Goal: Task Accomplishment & Management: Manage account settings

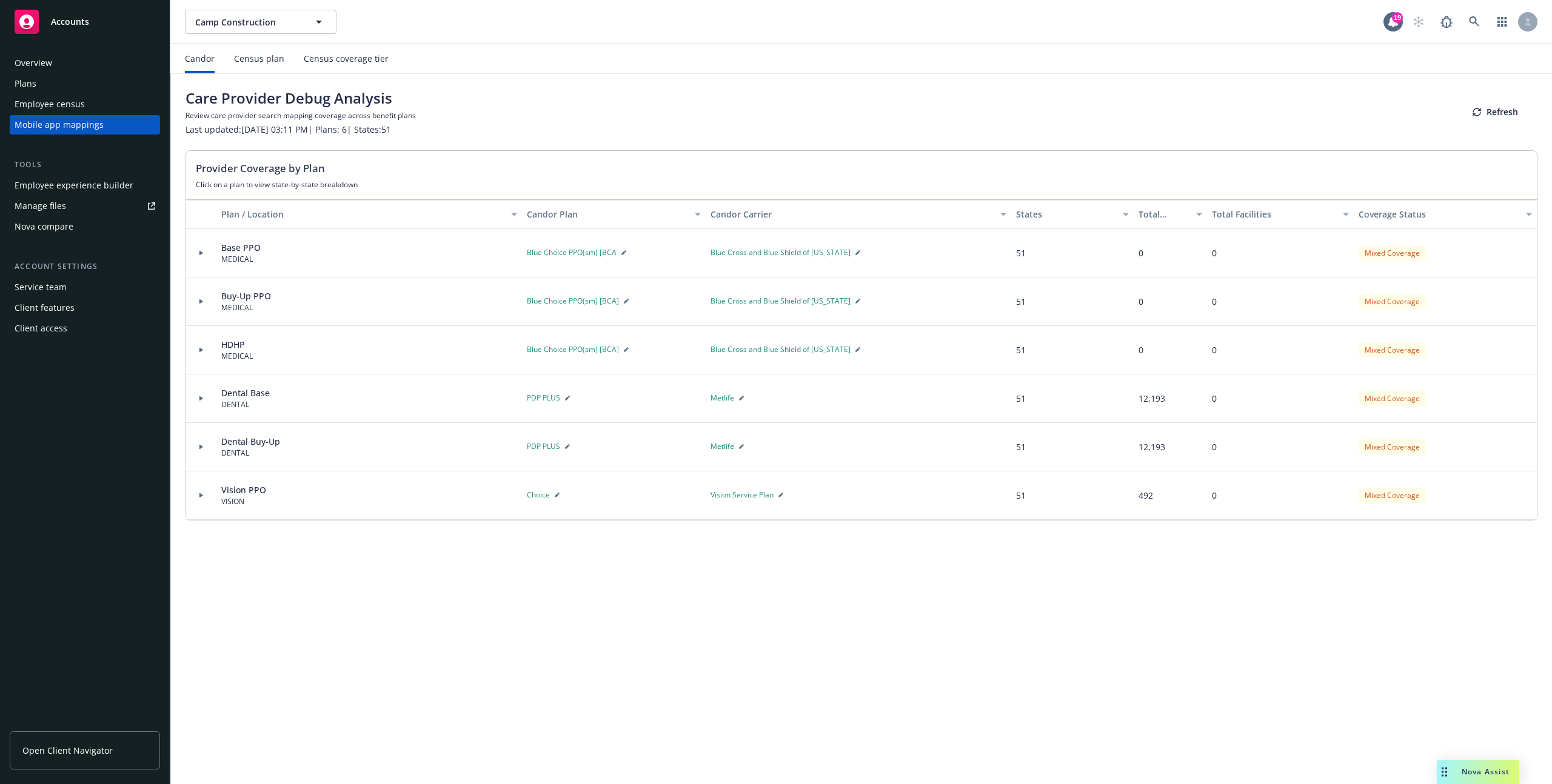
click at [100, 110] on div "Employee census" at bounding box center [85, 104] width 141 height 20
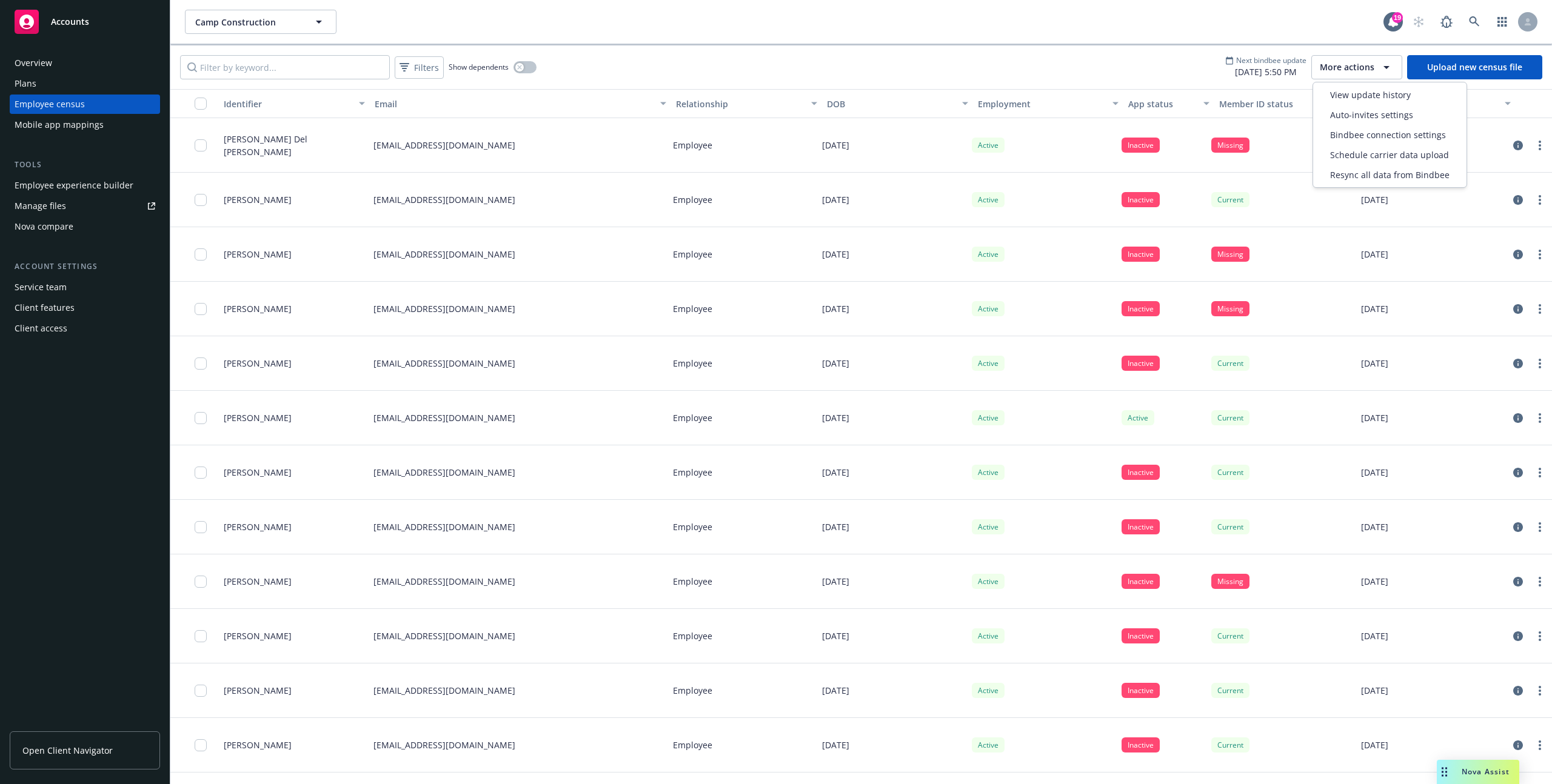
click at [1360, 73] on span "More actions" at bounding box center [1346, 66] width 55 height 12
click at [1354, 89] on span "View update history" at bounding box center [1370, 95] width 81 height 13
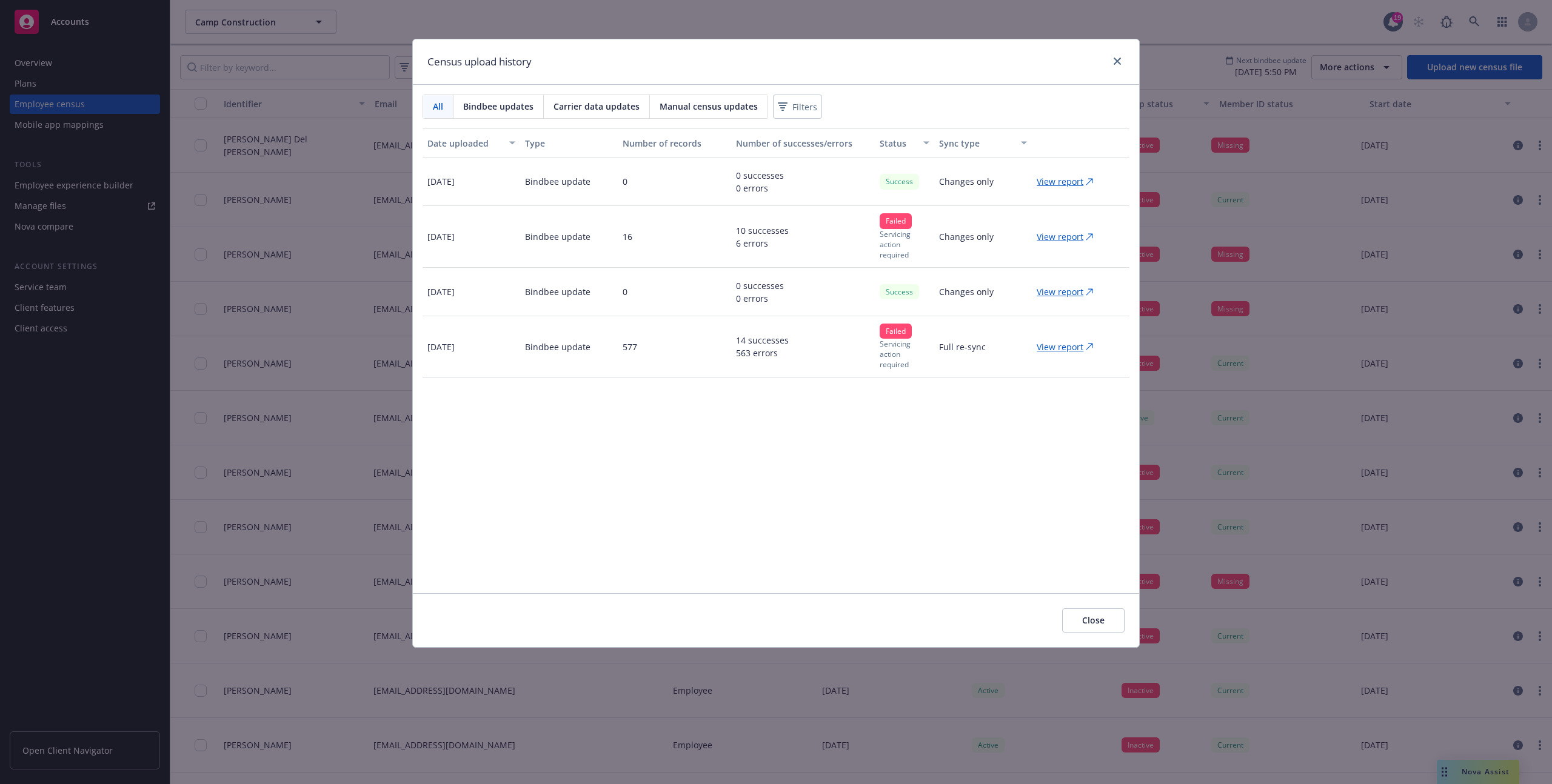
click at [1115, 614] on button "Close" at bounding box center [1093, 620] width 62 height 24
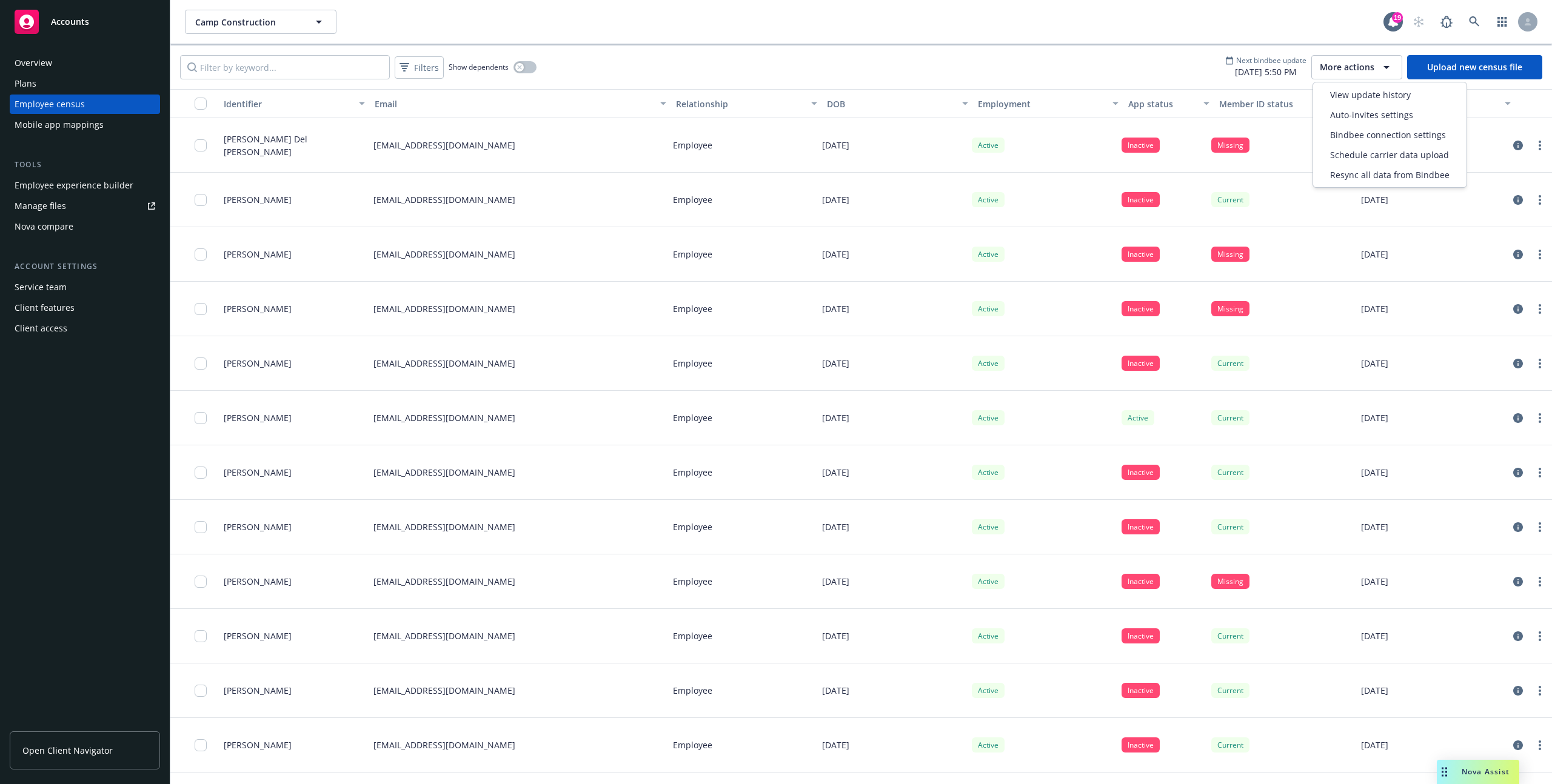
click at [1350, 71] on span "More actions" at bounding box center [1346, 66] width 55 height 12
click at [1358, 126] on div "Bindbee connection settings" at bounding box center [1390, 134] width 149 height 20
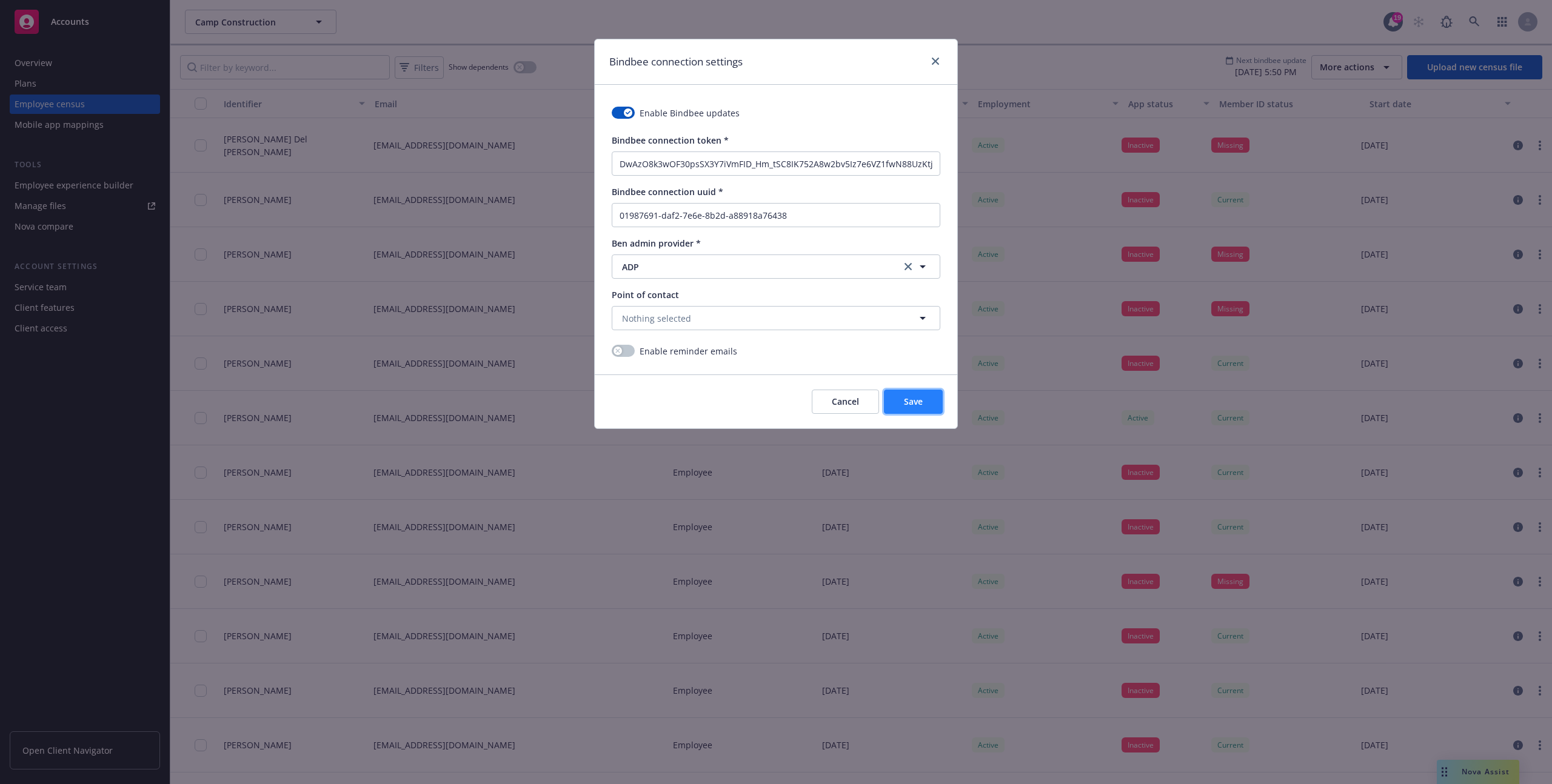
click at [899, 401] on button "Save" at bounding box center [913, 401] width 59 height 24
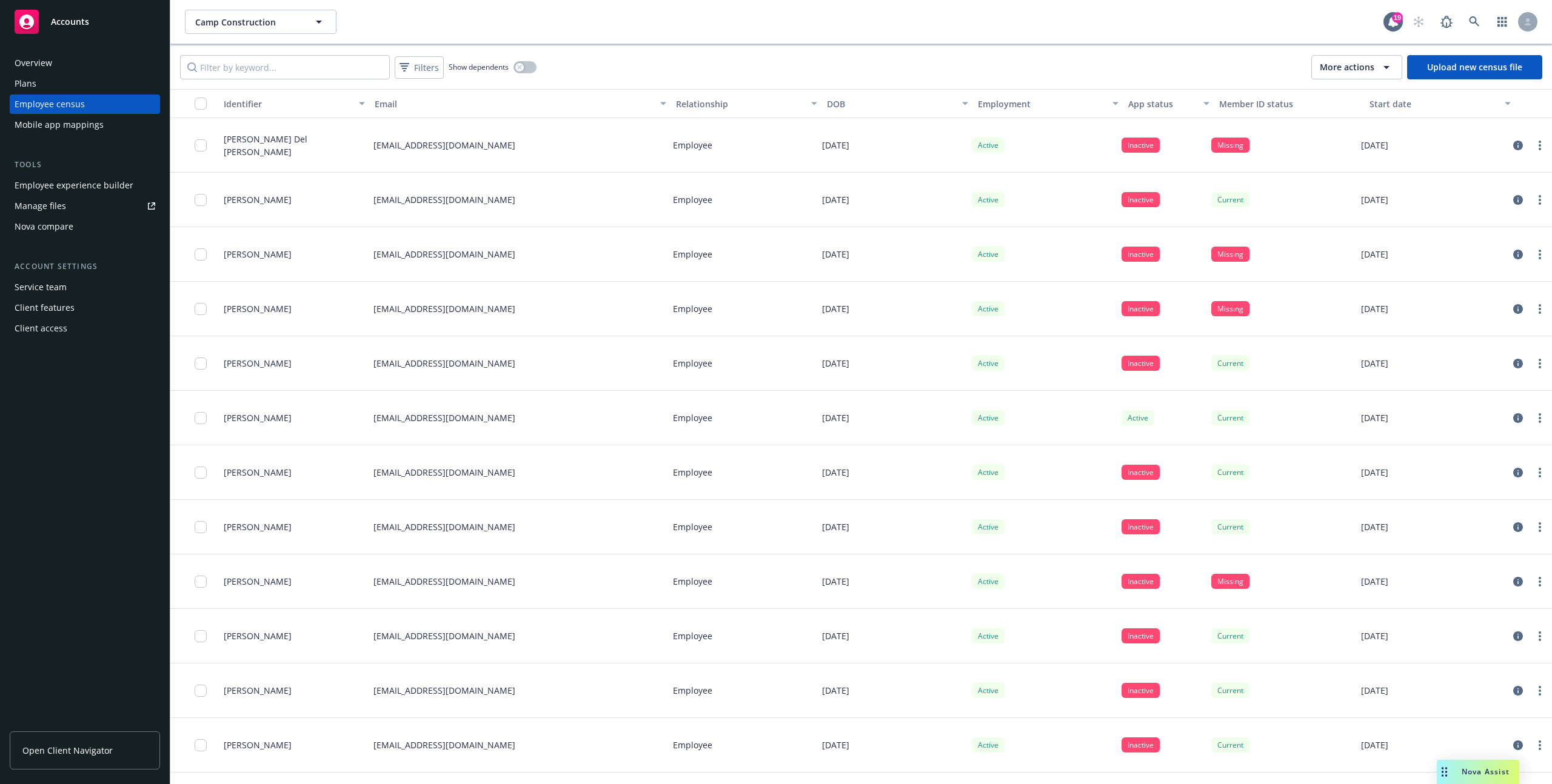
click at [1376, 72] on div "More actions" at bounding box center [1357, 67] width 74 height 14
click at [1365, 90] on span "View update history" at bounding box center [1370, 95] width 81 height 13
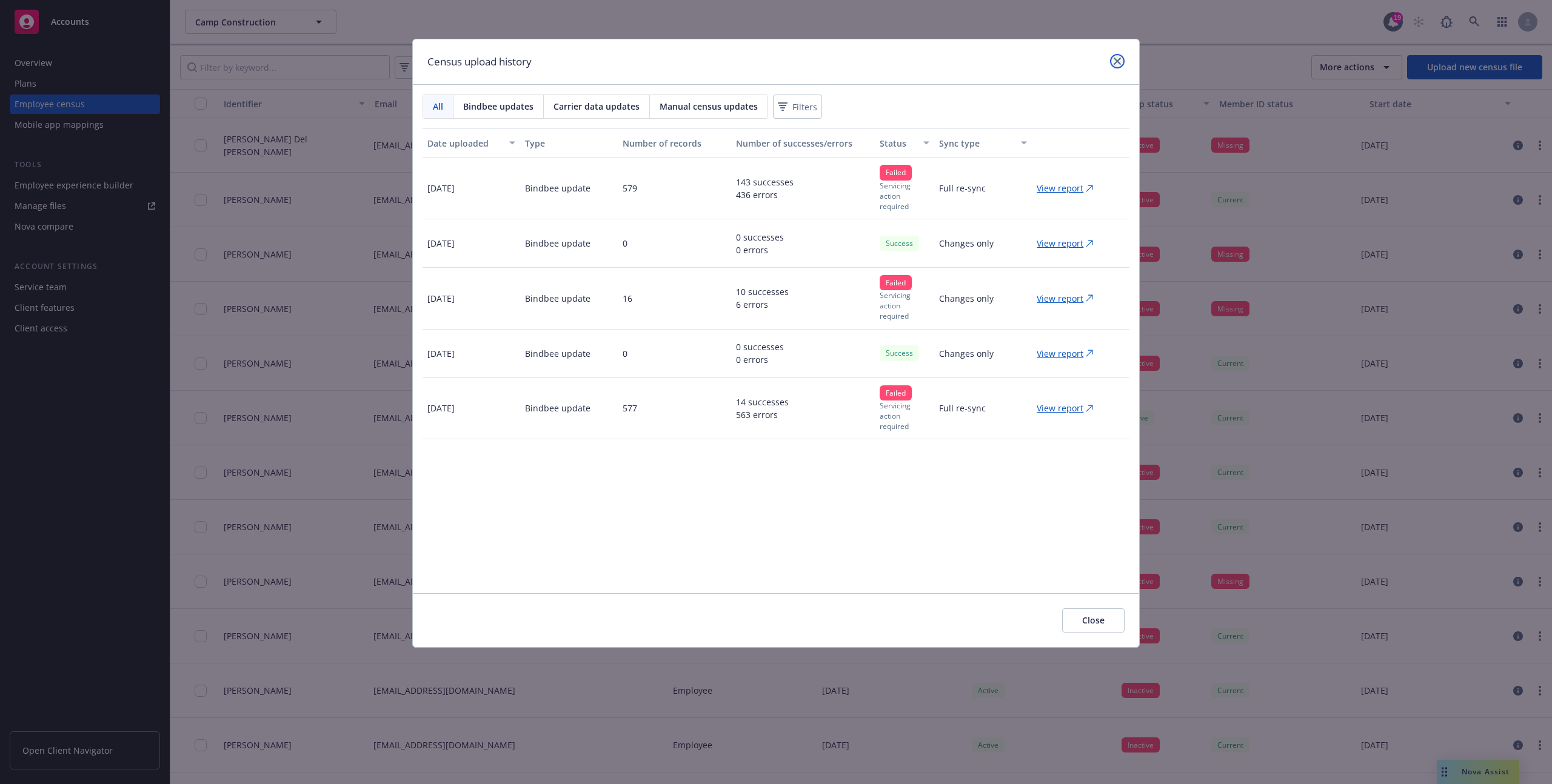
click at [1118, 58] on icon "close" at bounding box center [1116, 61] width 7 height 7
